Goal: Transaction & Acquisition: Subscribe to service/newsletter

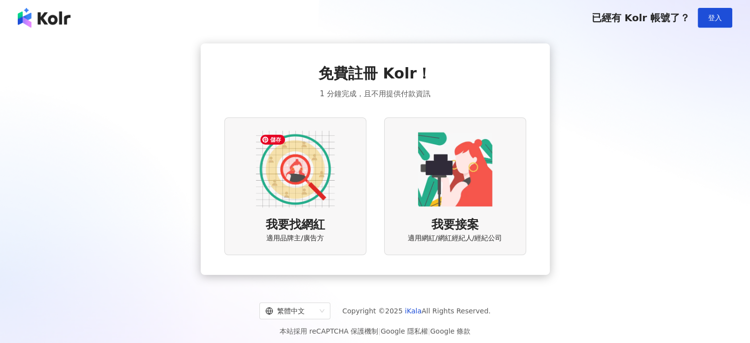
click at [315, 195] on img at bounding box center [295, 169] width 79 height 79
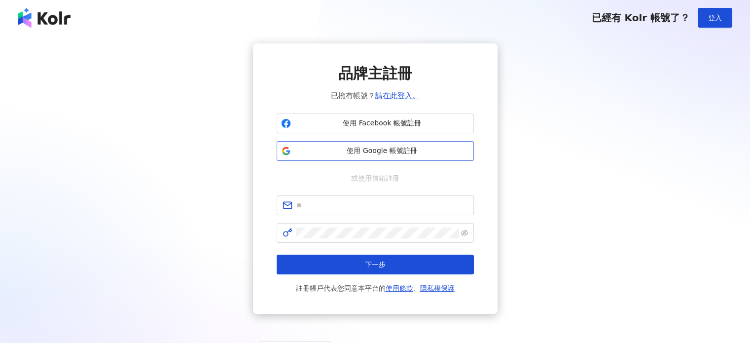
click at [398, 145] on button "使用 Google 帳號註冊" at bounding box center [375, 151] width 197 height 20
